Goal: Task Accomplishment & Management: Use online tool/utility

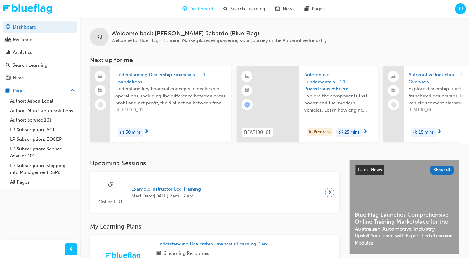
click at [459, 6] on span "RJ" at bounding box center [460, 8] width 6 height 7
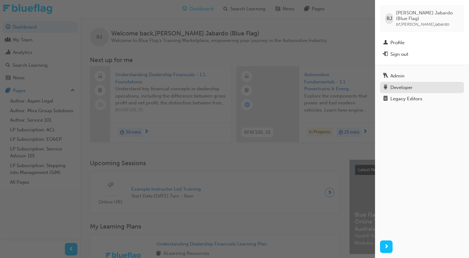
click at [392, 84] on div "Developer" at bounding box center [401, 87] width 22 height 7
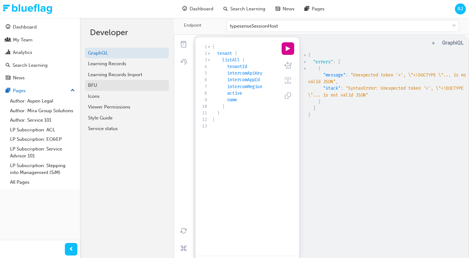
drag, startPoint x: 86, startPoint y: 88, endPoint x: 90, endPoint y: 88, distance: 3.8
click at [86, 88] on link "BFU" at bounding box center [127, 85] width 84 height 11
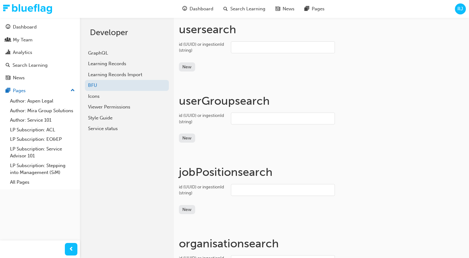
click at [249, 47] on input "id (UUID) or ingestionId (string)" at bounding box center [283, 47] width 104 height 12
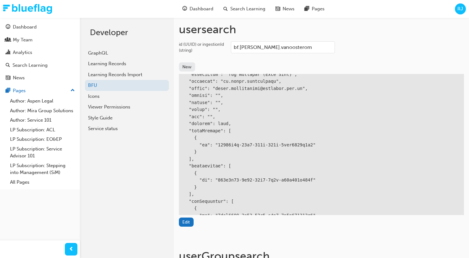
scroll to position [79, 0]
type input "bf.[PERSON_NAME].vanoosterom"
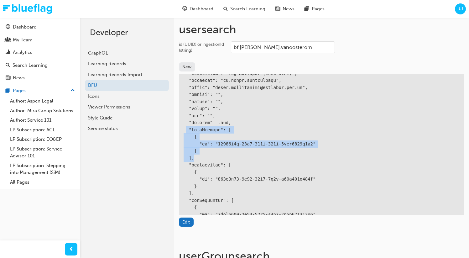
drag, startPoint x: 196, startPoint y: 157, endPoint x: 187, endPoint y: 130, distance: 28.2
click at [187, 130] on div at bounding box center [321, 190] width 285 height 390
copy div ""teamMembers": [ { "id": "75126c2e-18e7-456b-995c-3dbe5187d8c4" } ],"
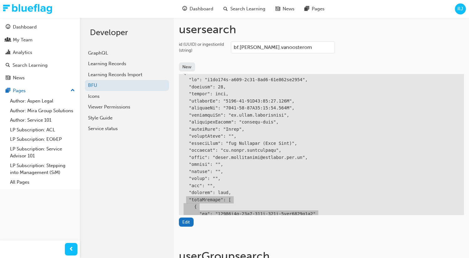
scroll to position [0, 0]
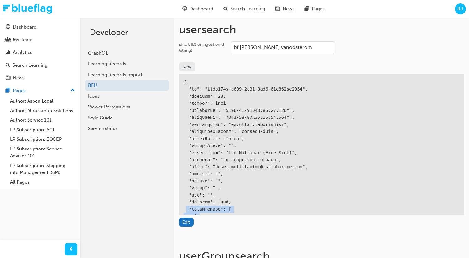
copy div "default-data"
